Goal: Task Accomplishment & Management: Use online tool/utility

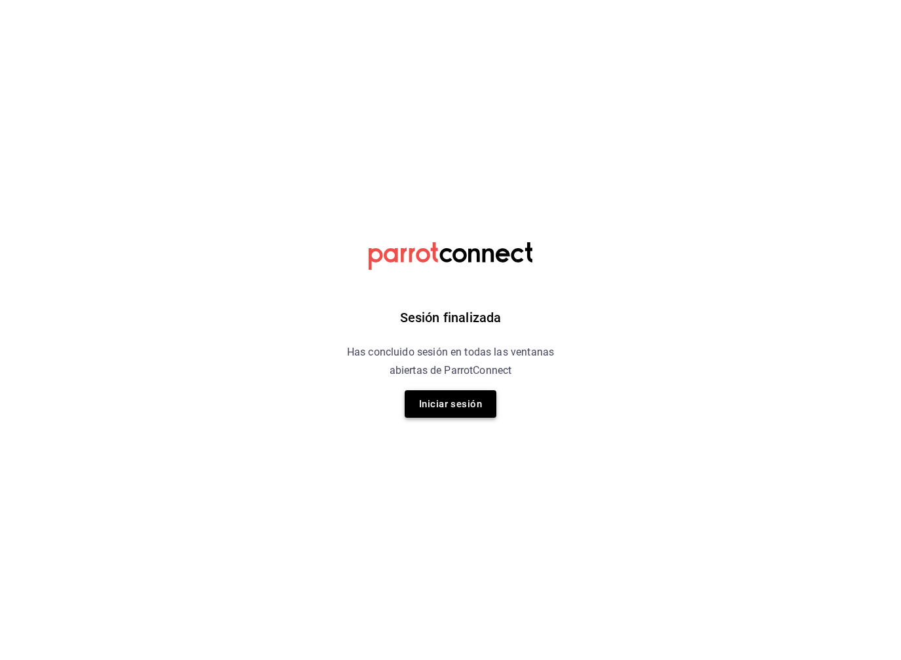
click at [475, 398] on button "Iniciar sesión" at bounding box center [451, 404] width 92 height 28
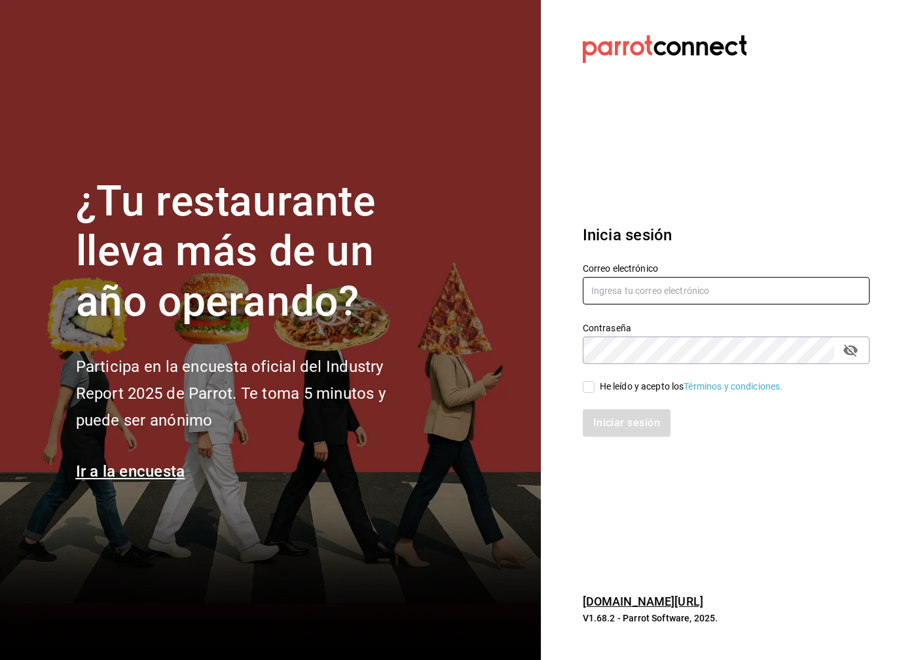
click at [606, 295] on input "text" at bounding box center [726, 291] width 287 height 28
type input "joseagustin.reyesc@hotmail.com"
click at [592, 384] on input "He leído y acepto los Términos y condiciones." at bounding box center [589, 387] width 12 height 12
checkbox input "true"
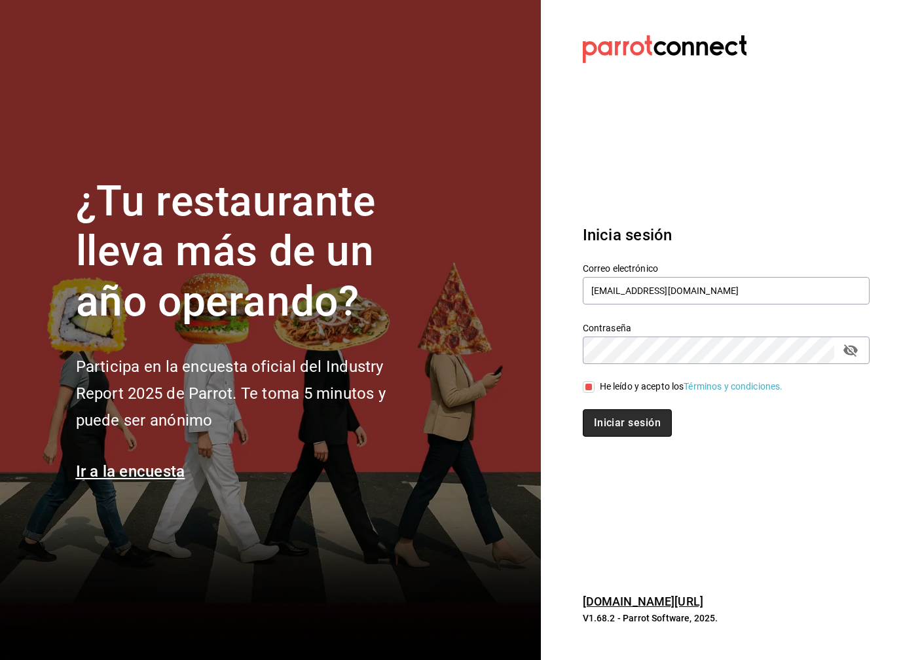
click at [606, 428] on button "Iniciar sesión" at bounding box center [627, 423] width 89 height 28
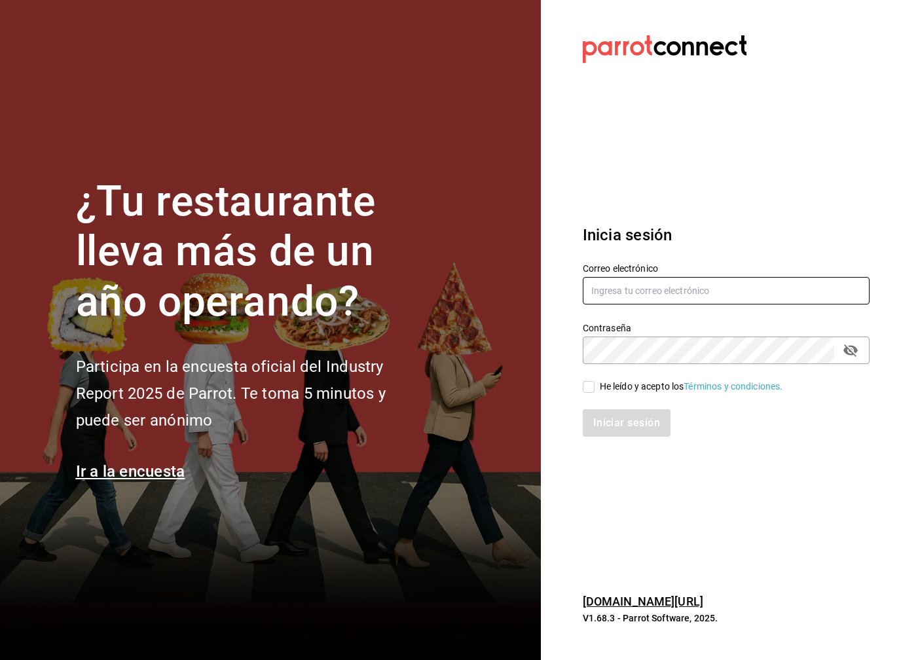
click at [617, 298] on input "text" at bounding box center [726, 291] width 287 height 28
type input "joseagustin.reyesc@hotmail.com"
click at [585, 389] on input "He leído y acepto los Términos y condiciones." at bounding box center [589, 387] width 12 height 12
checkbox input "true"
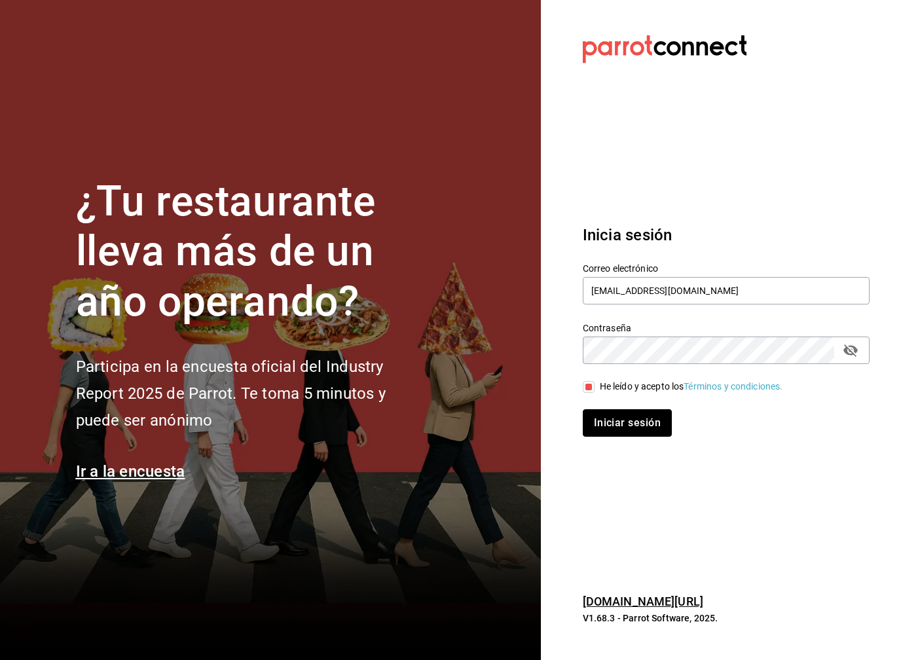
click at [615, 430] on button "Iniciar sesión" at bounding box center [627, 423] width 89 height 28
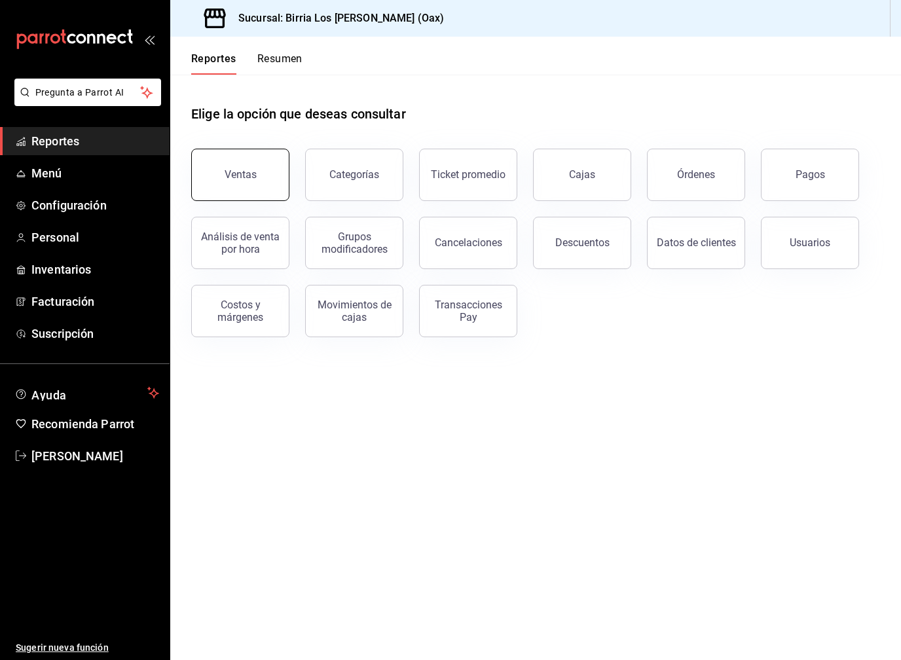
click at [248, 194] on button "Ventas" at bounding box center [240, 175] width 98 height 52
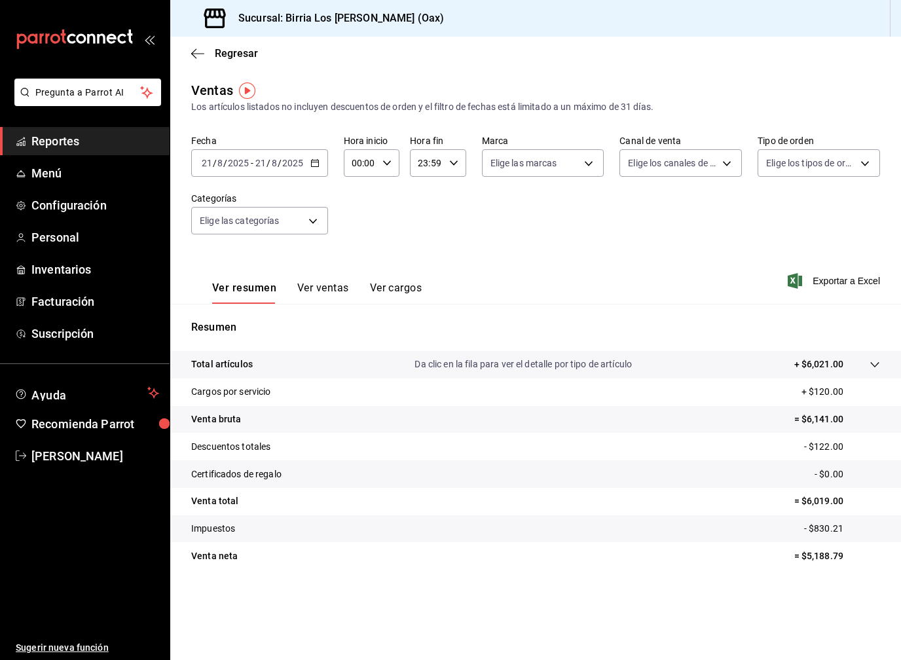
click at [302, 170] on div "2025-08-21 21 / 8 / 2025 - 2025-08-21 21 / 8 / 2025" at bounding box center [259, 163] width 137 height 28
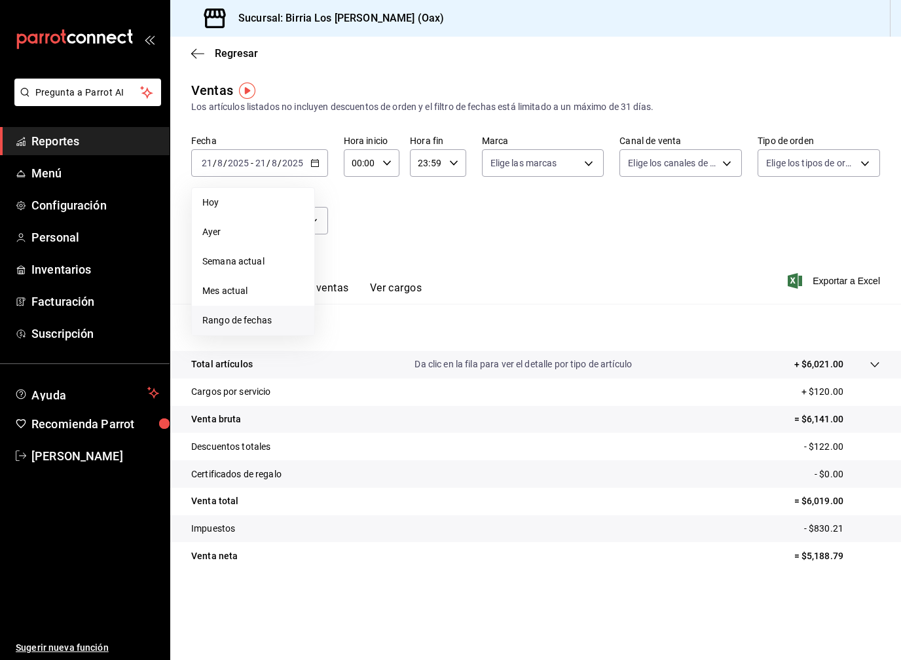
click at [240, 320] on span "Rango de fechas" at bounding box center [253, 321] width 102 height 14
click at [459, 210] on icon "button" at bounding box center [459, 211] width 16 height 16
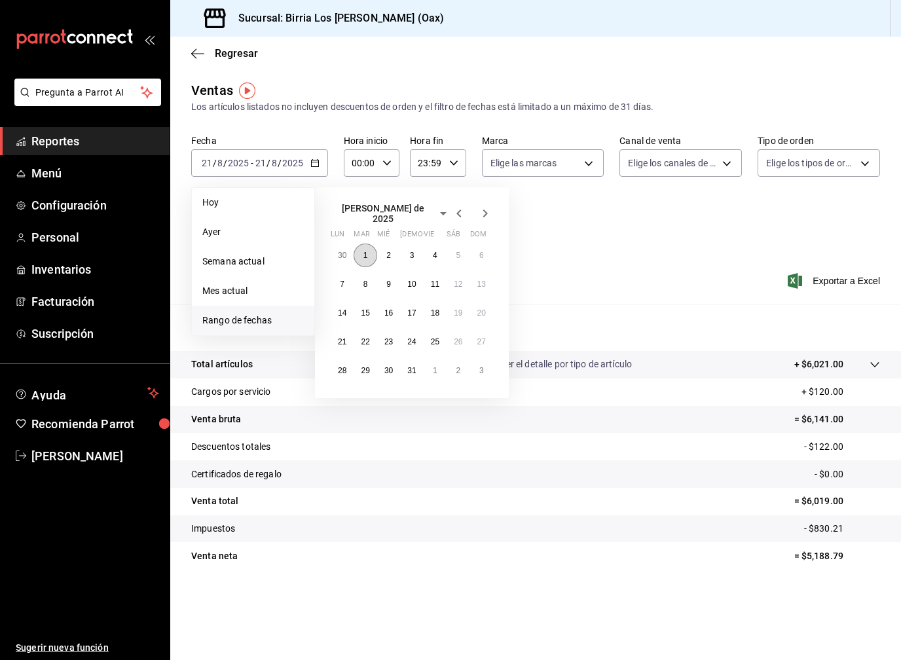
click at [362, 253] on button "1" at bounding box center [365, 256] width 23 height 24
click at [489, 211] on icon "button" at bounding box center [485, 214] width 16 height 16
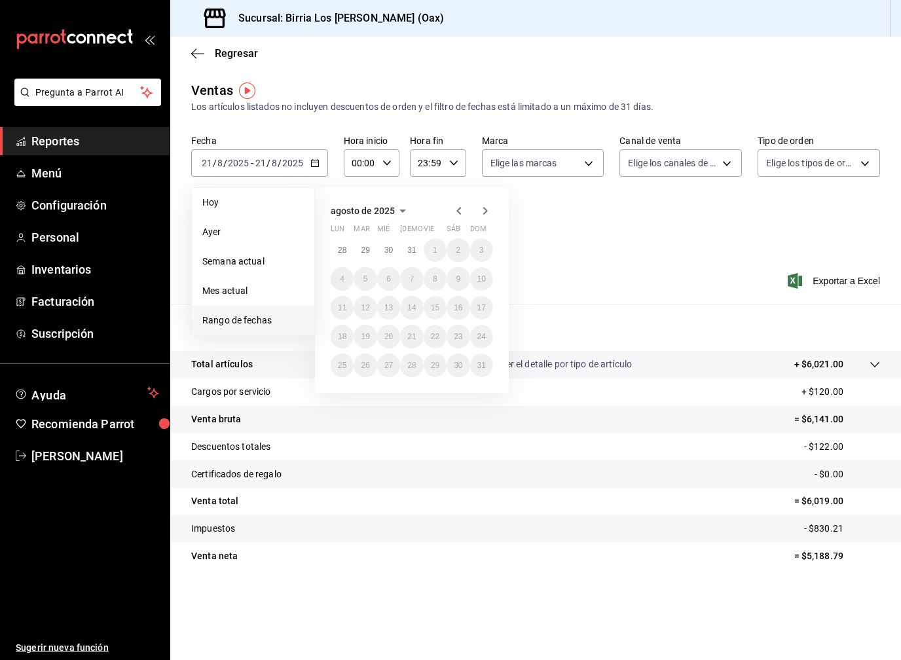
click at [456, 211] on icon "button" at bounding box center [459, 211] width 16 height 16
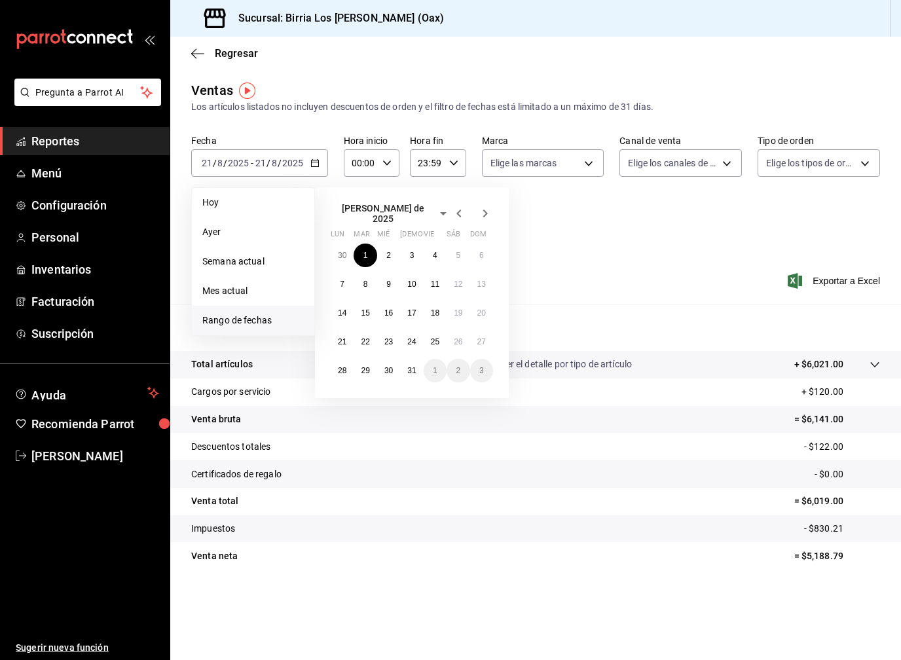
click at [483, 209] on icon "button" at bounding box center [485, 214] width 16 height 16
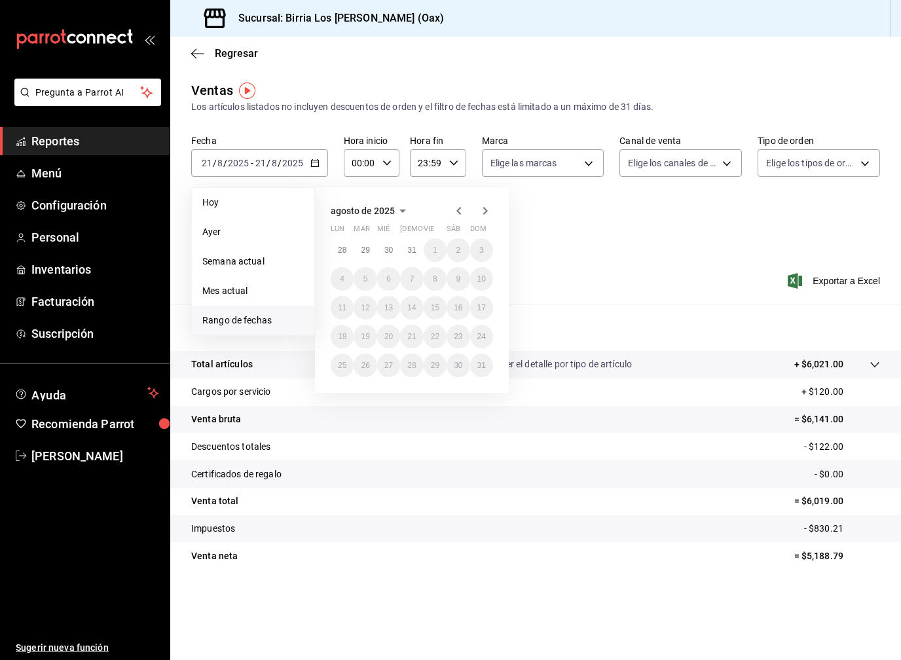
click at [528, 244] on div "agosto de 2025 lun mar mié jue vie sáb dom 28 29 30 31 1 2 3 4 5 6 7 8 9 10 11 …" at bounding box center [429, 285] width 229 height 216
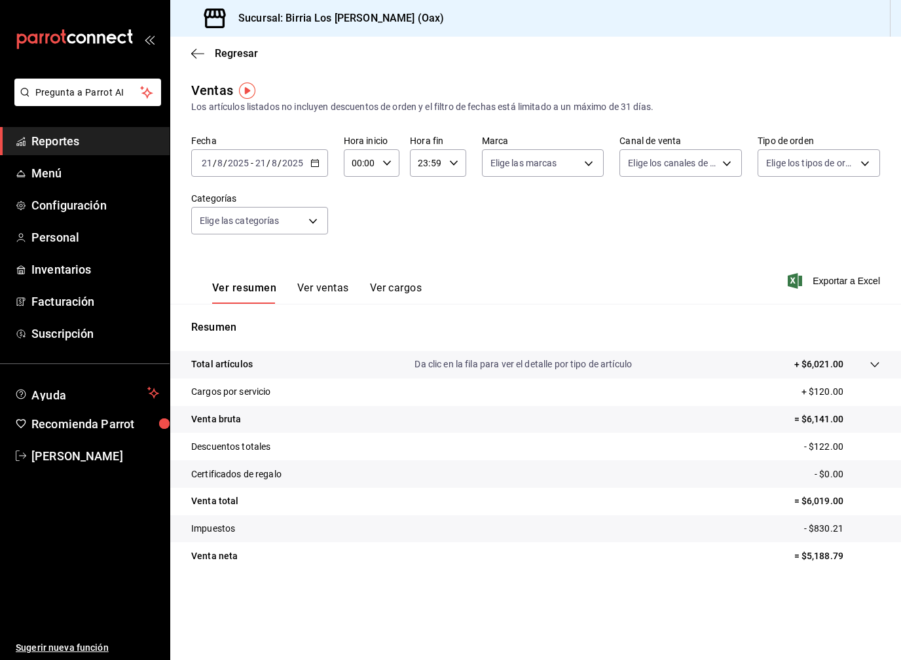
click at [276, 172] on div "2025-08-21 21 / 8 / 2025 - 2025-08-21 21 / 8 / 2025" at bounding box center [259, 163] width 137 height 28
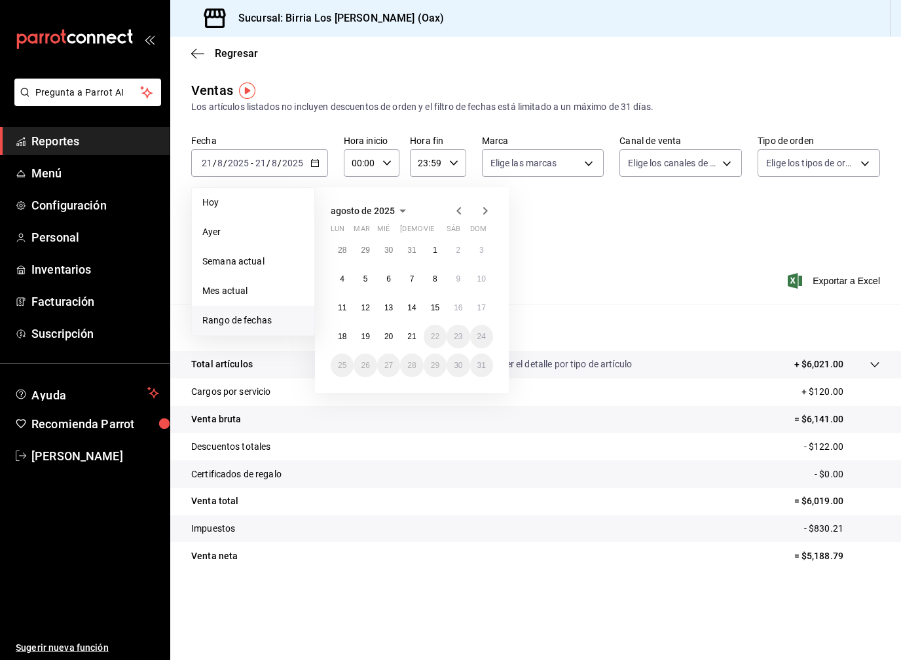
click at [460, 210] on icon "button" at bounding box center [459, 211] width 16 height 16
click at [369, 255] on button "1" at bounding box center [365, 256] width 23 height 24
click at [413, 366] on abbr "31" at bounding box center [411, 370] width 9 height 9
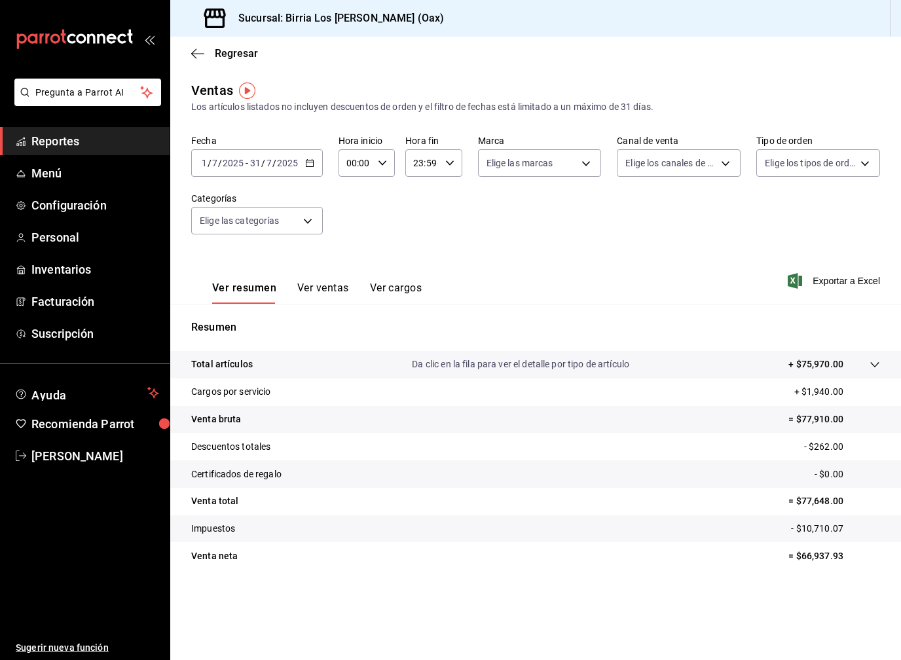
click at [307, 165] on icon "button" at bounding box center [309, 162] width 9 height 9
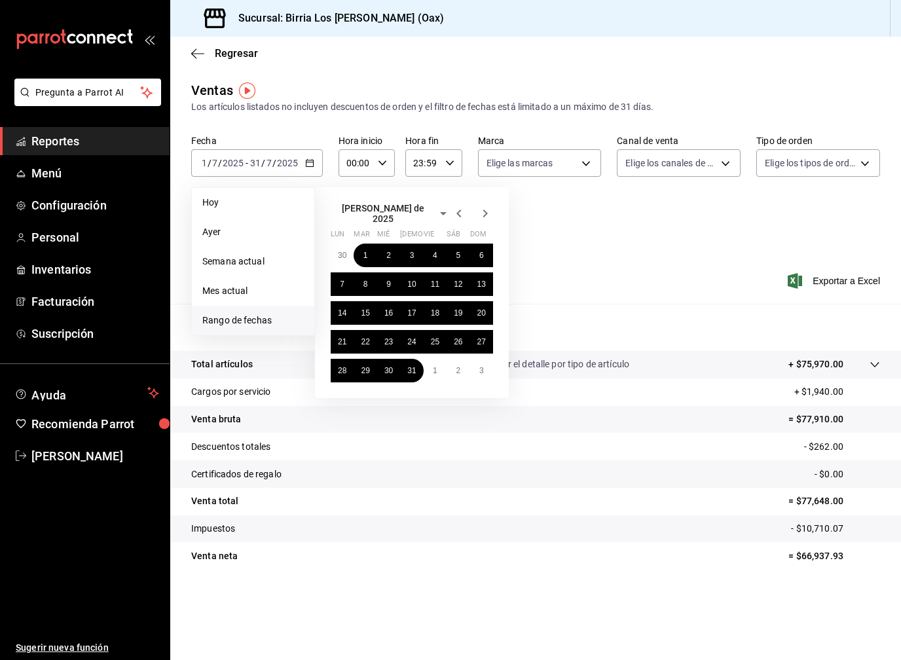
click at [456, 210] on icon "button" at bounding box center [459, 214] width 16 height 16
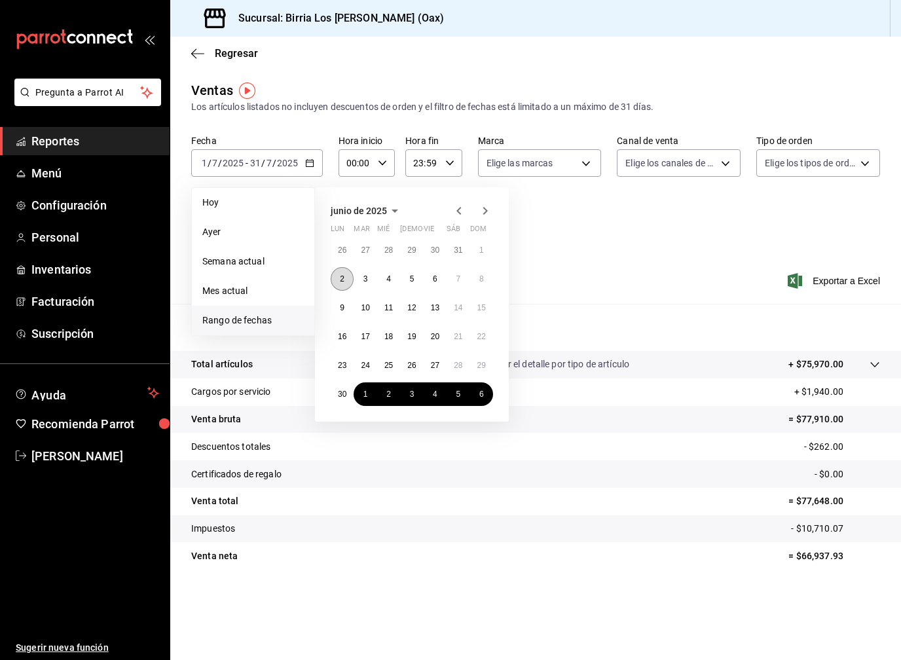
click at [342, 282] on abbr "2" at bounding box center [342, 278] width 5 height 9
click at [350, 394] on button "30" at bounding box center [342, 394] width 23 height 24
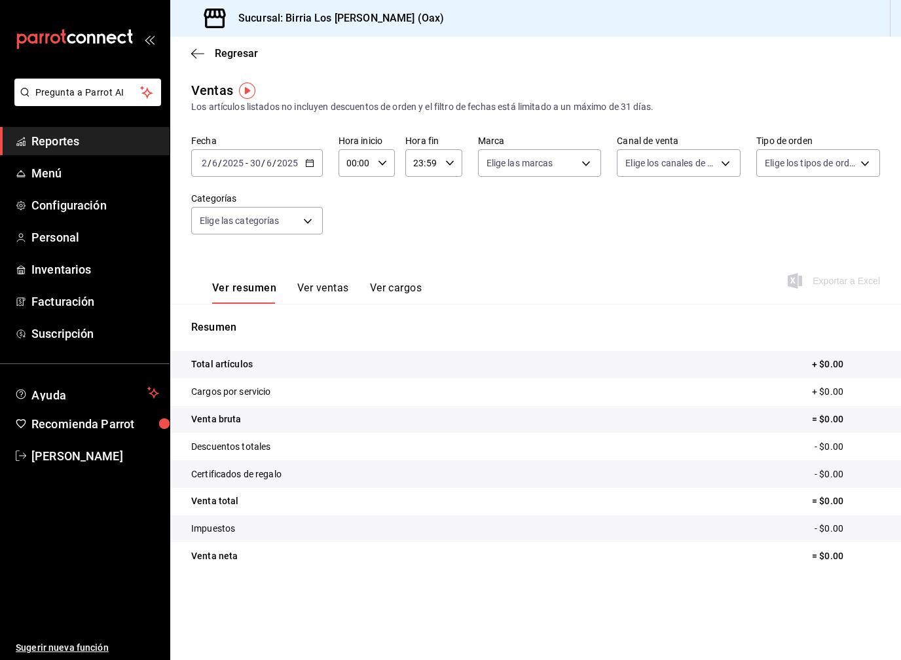
click at [298, 168] on div "2025-06-30 30 / 6 / 2025" at bounding box center [273, 163] width 51 height 10
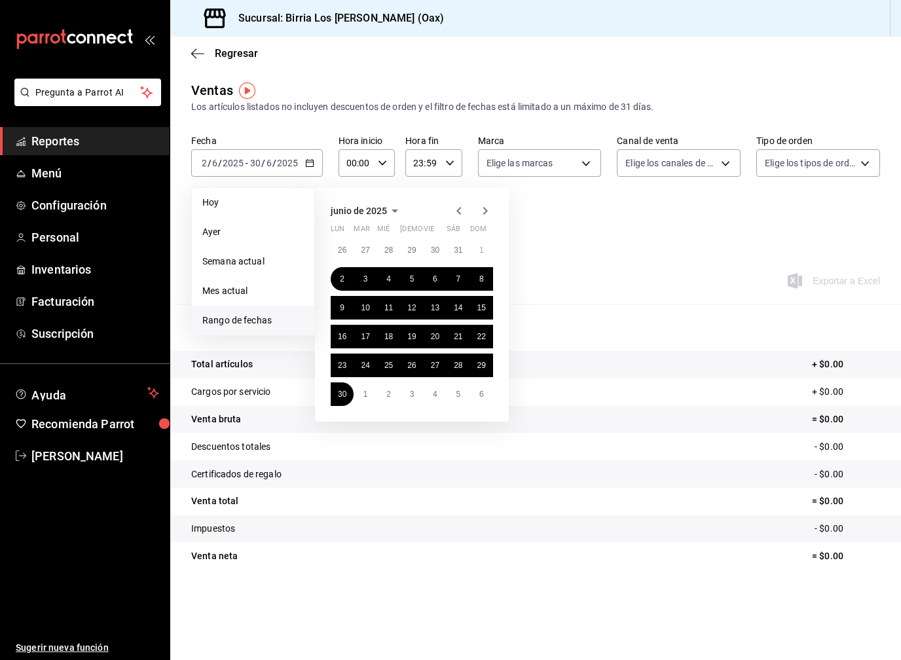
click at [481, 212] on icon "button" at bounding box center [485, 211] width 16 height 16
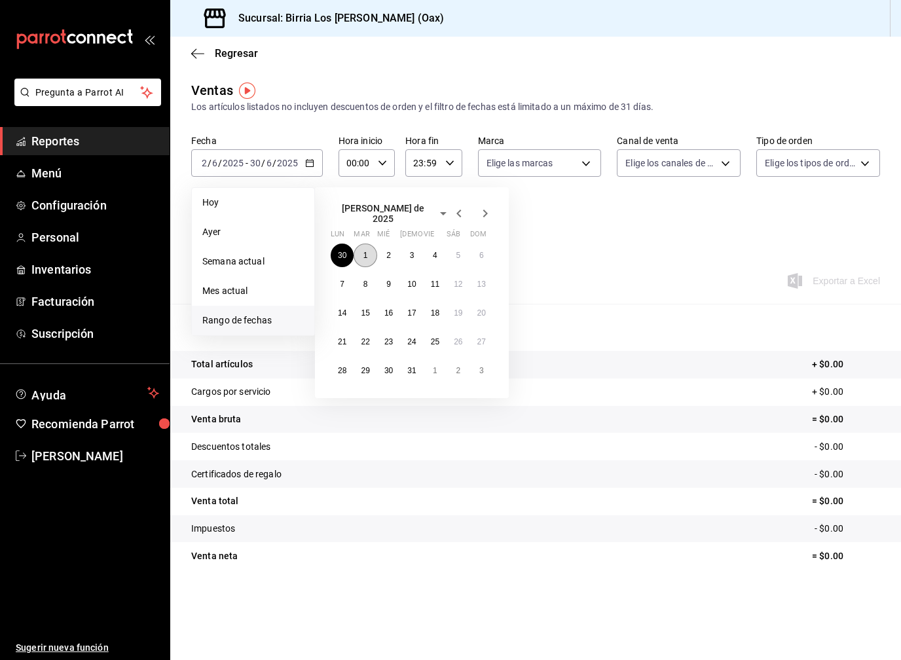
click at [363, 253] on abbr "1" at bounding box center [365, 255] width 5 height 9
click at [410, 370] on abbr "31" at bounding box center [411, 370] width 9 height 9
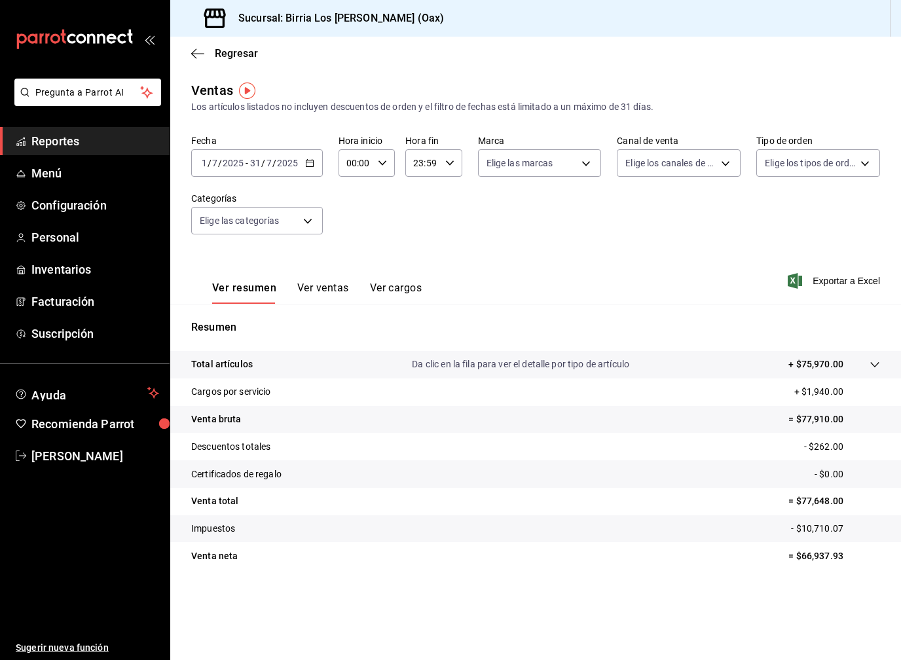
click at [308, 171] on div "2025-07-01 1 / 7 / 2025 - 2025-07-31 31 / 7 / 2025" at bounding box center [257, 163] width 132 height 28
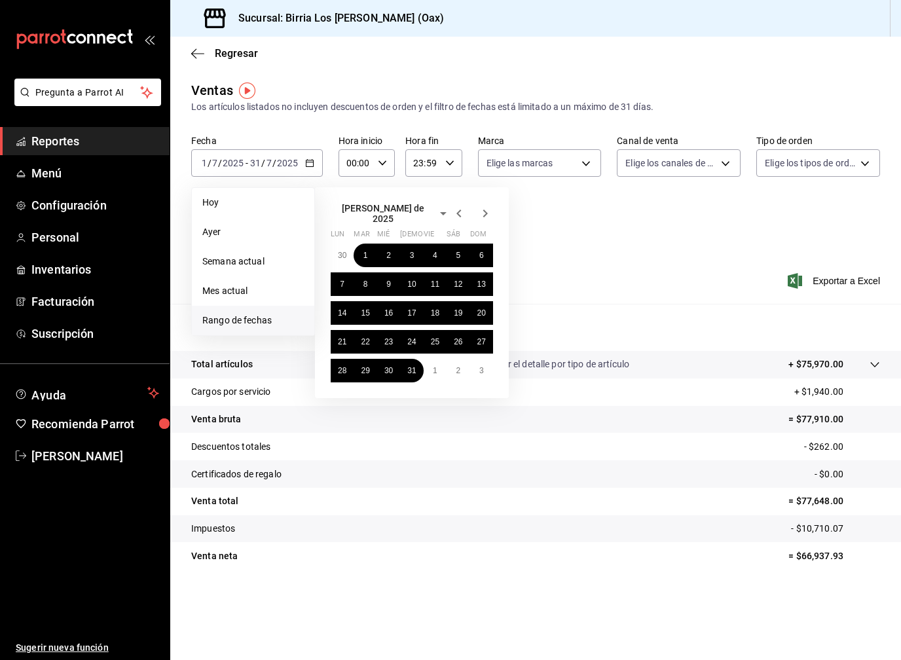
click at [483, 215] on icon "button" at bounding box center [485, 214] width 16 height 16
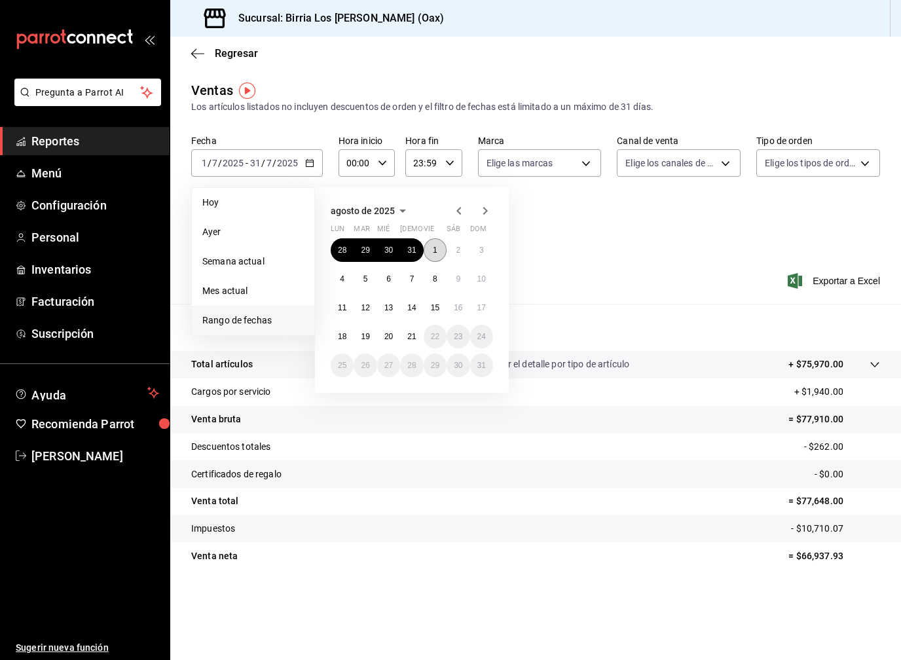
click at [435, 252] on abbr "1" at bounding box center [435, 250] width 5 height 9
click at [416, 342] on button "21" at bounding box center [411, 337] width 23 height 24
